Goal: Find specific page/section: Find specific page/section

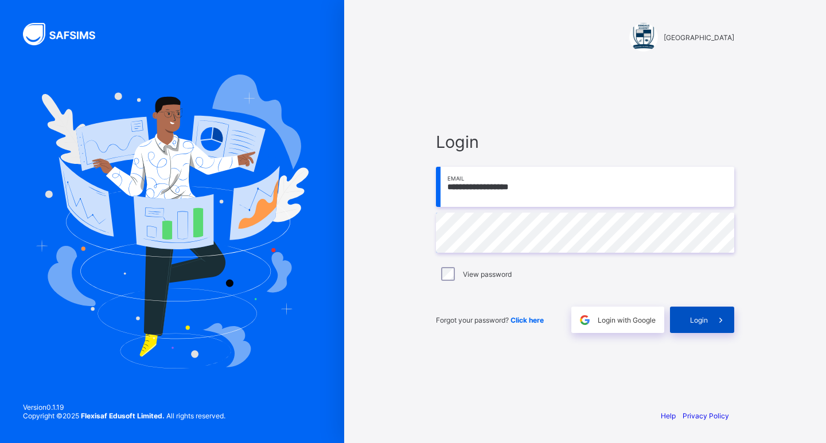
click at [698, 325] on div "Login" at bounding box center [702, 320] width 64 height 26
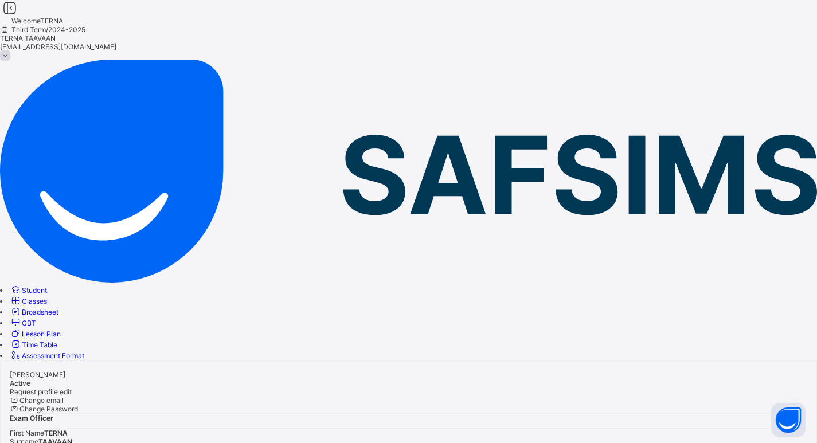
click at [47, 286] on span "Student" at bounding box center [34, 290] width 25 height 9
click at [47, 297] on span "Classes" at bounding box center [34, 301] width 25 height 9
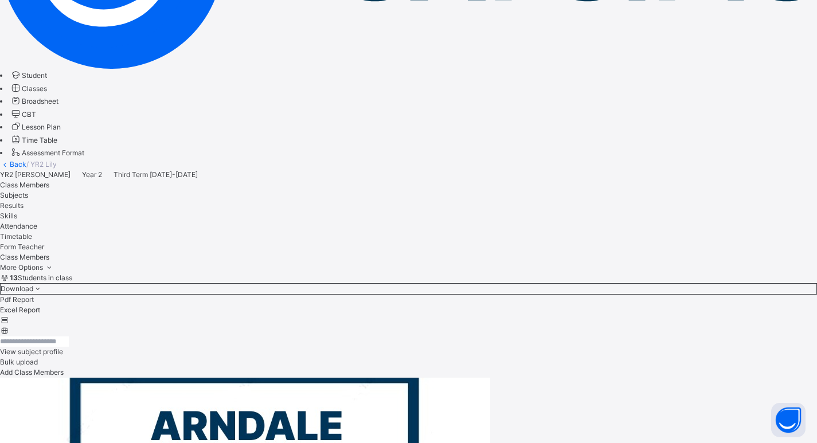
scroll to position [228, 0]
